Goal: Transaction & Acquisition: Obtain resource

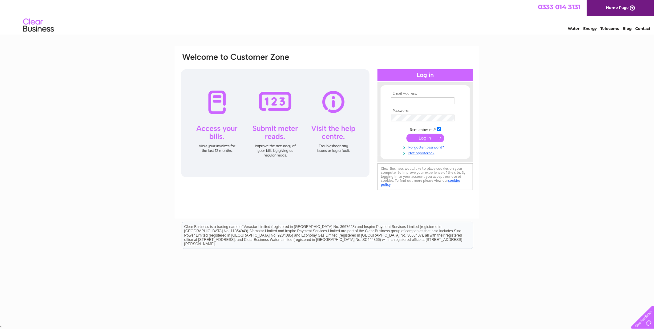
type input "dks.dykes@btconnect.com"
click at [424, 139] on input "submit" at bounding box center [425, 138] width 38 height 9
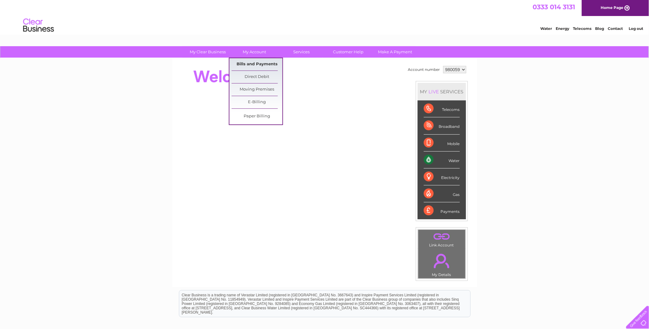
click at [250, 62] on link "Bills and Payments" at bounding box center [256, 64] width 51 height 12
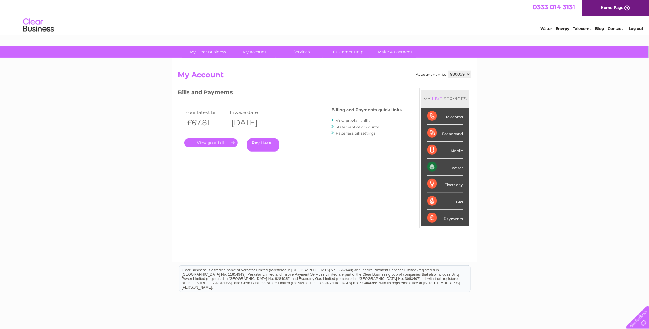
click at [205, 142] on link "." at bounding box center [211, 142] width 54 height 9
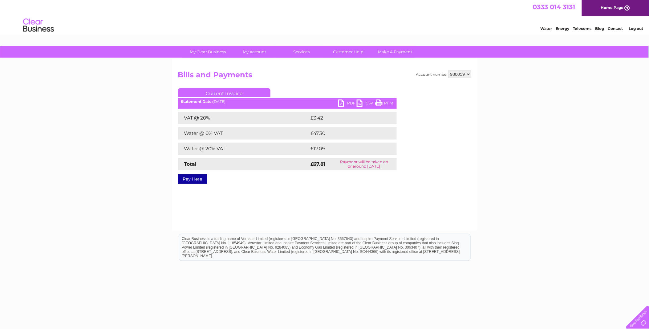
click at [341, 103] on link "PDF" at bounding box center [347, 103] width 18 height 9
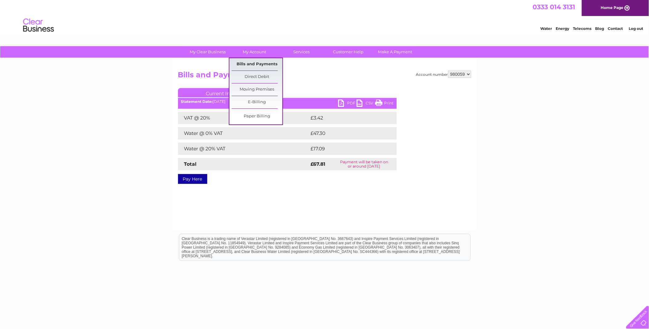
click at [256, 63] on link "Bills and Payments" at bounding box center [256, 64] width 51 height 12
